Goal: Task Accomplishment & Management: Use online tool/utility

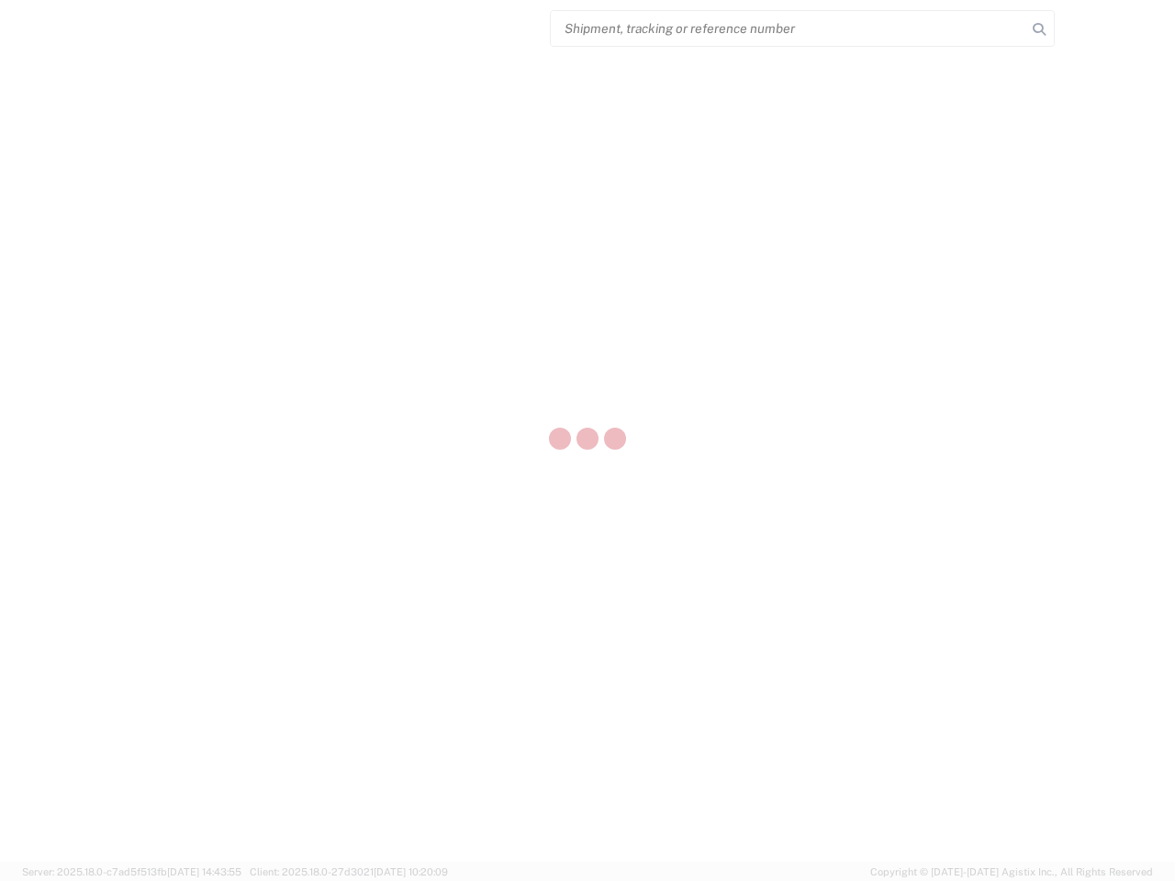
select select "US"
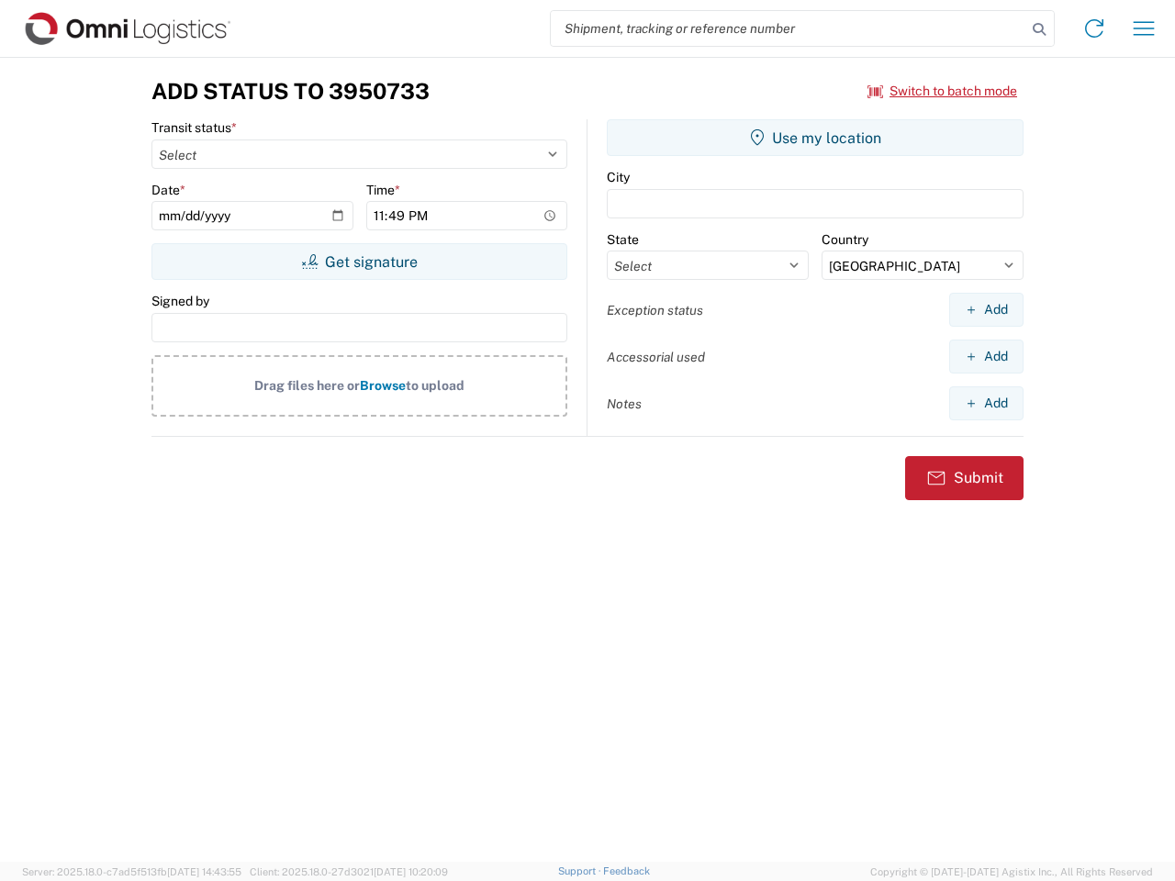
click at [789, 28] on input "search" at bounding box center [788, 28] width 475 height 35
click at [1039, 29] on icon at bounding box center [1039, 30] width 26 height 26
click at [1094, 28] on icon at bounding box center [1093, 28] width 29 height 29
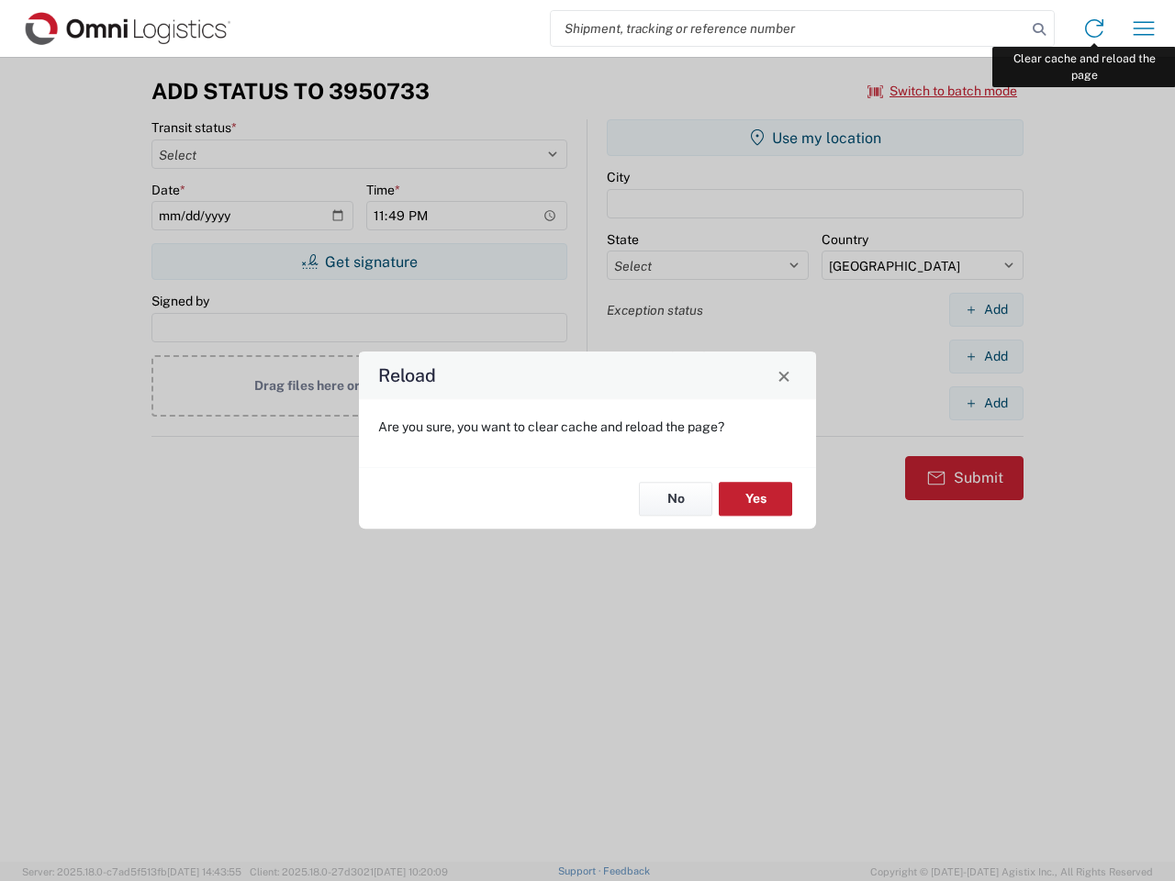
click at [1144, 28] on div "Reload Are you sure, you want to clear cache and reload the page? No Yes" at bounding box center [587, 440] width 1175 height 881
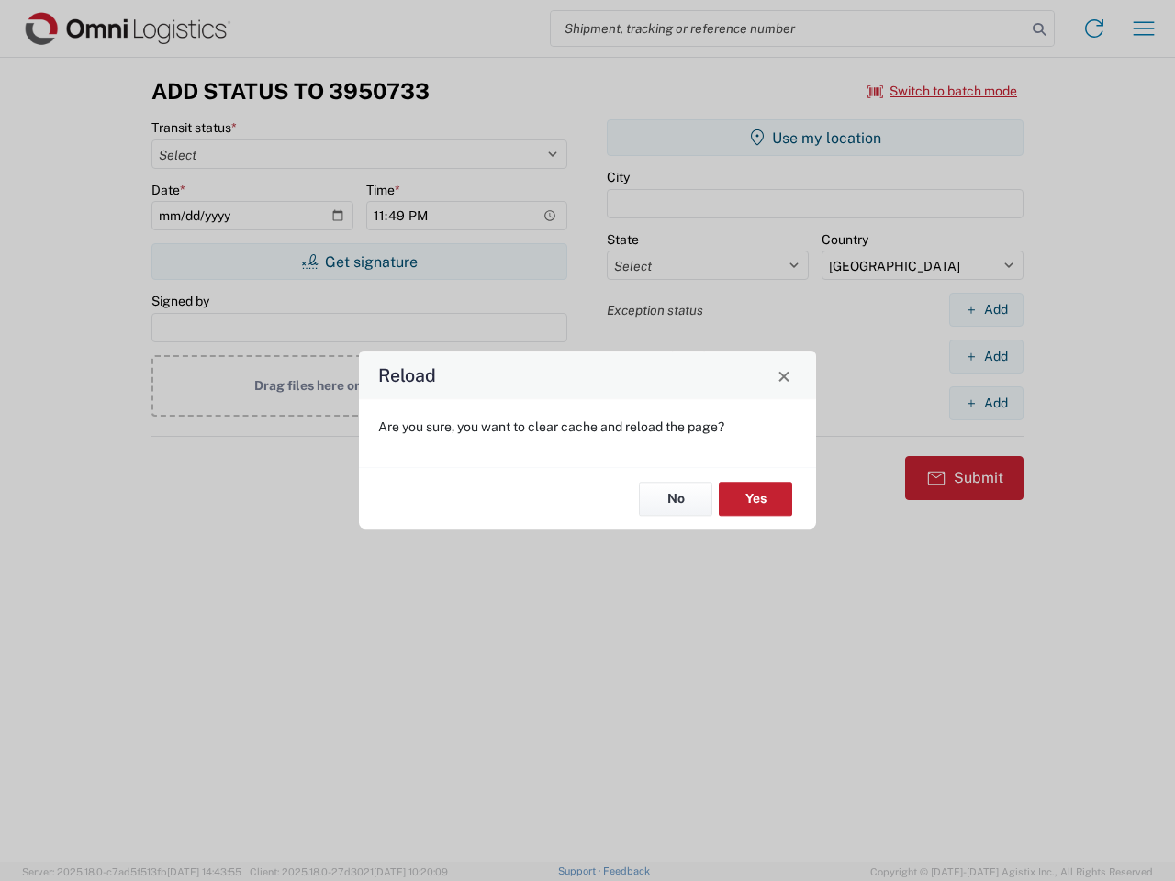
click at [943, 91] on div "Reload Are you sure, you want to clear cache and reload the page? No Yes" at bounding box center [587, 440] width 1175 height 881
click at [359, 262] on div "Reload Are you sure, you want to clear cache and reload the page? No Yes" at bounding box center [587, 440] width 1175 height 881
click at [815, 138] on div "Reload Are you sure, you want to clear cache and reload the page? No Yes" at bounding box center [587, 440] width 1175 height 881
click at [986, 309] on div "Reload Are you sure, you want to clear cache and reload the page? No Yes" at bounding box center [587, 440] width 1175 height 881
click at [986, 356] on div "Reload Are you sure, you want to clear cache and reload the page? No Yes" at bounding box center [587, 440] width 1175 height 881
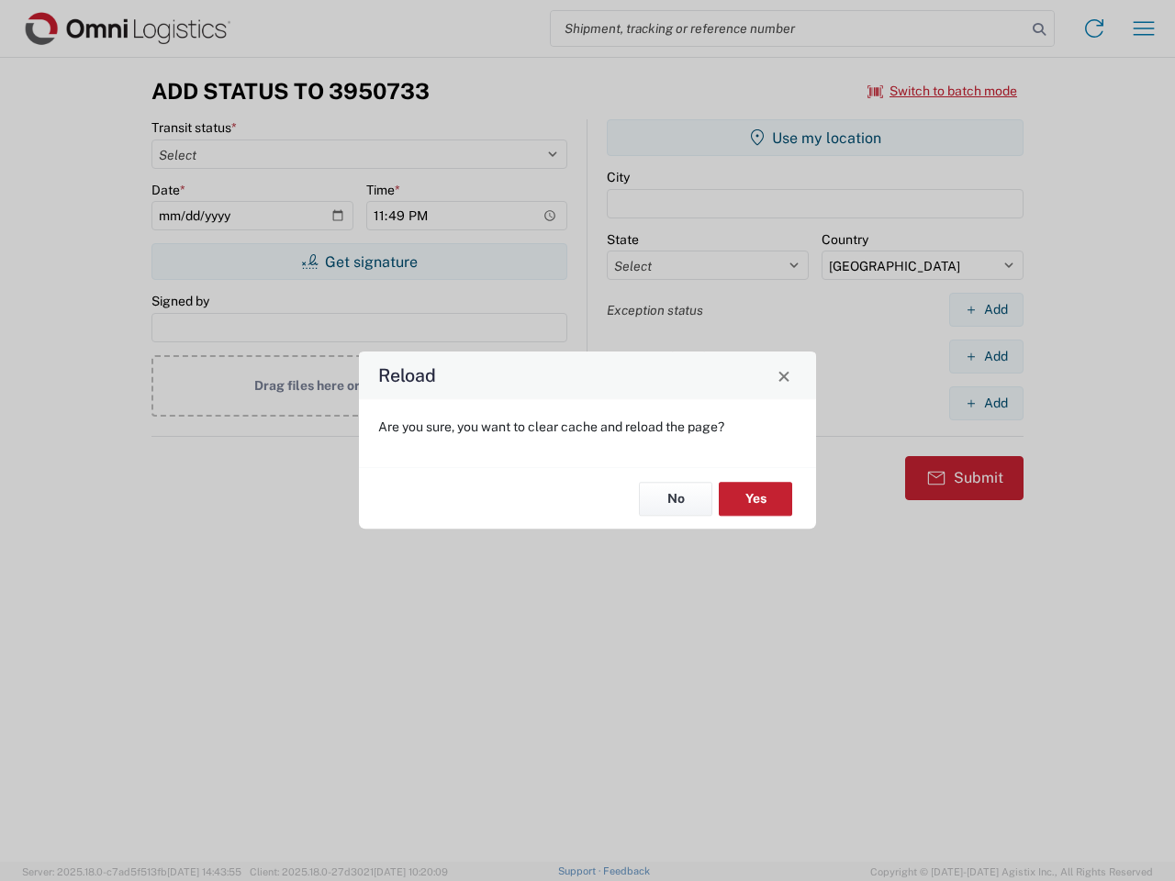
click at [986, 403] on div "Reload Are you sure, you want to clear cache and reload the page? No Yes" at bounding box center [587, 440] width 1175 height 881
